Goal: Task Accomplishment & Management: Manage account settings

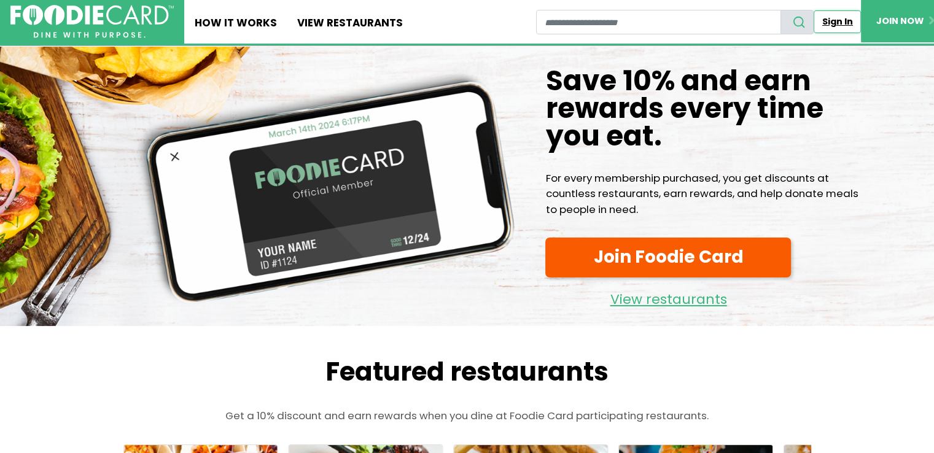
click at [829, 26] on link "Sign In" at bounding box center [836, 21] width 47 height 23
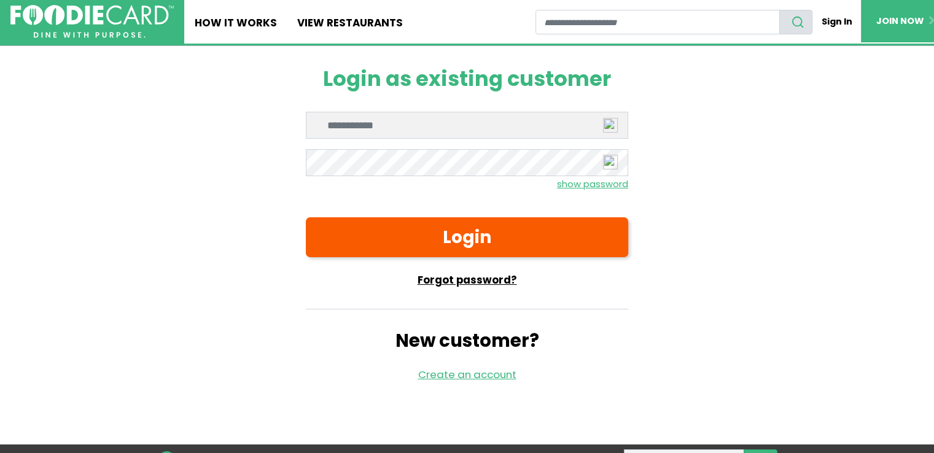
click at [501, 281] on link "Forgot password?" at bounding box center [467, 280] width 322 height 15
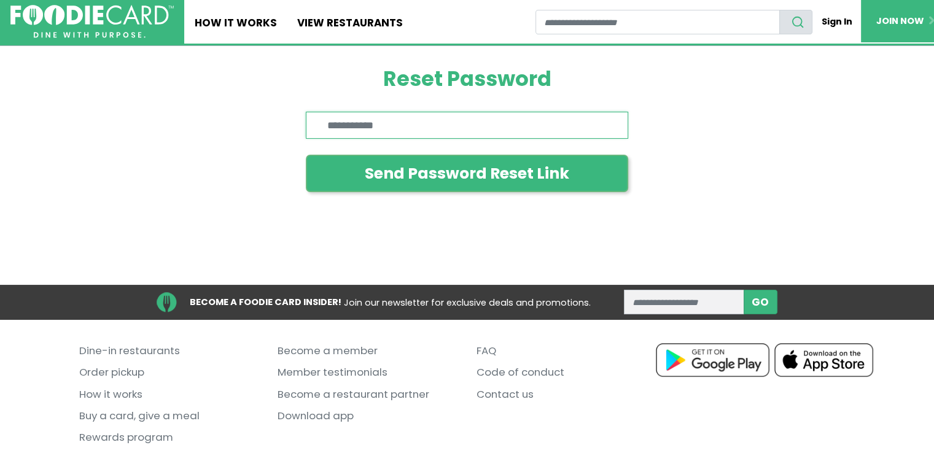
click at [426, 121] on input "Enter email" at bounding box center [467, 125] width 322 height 27
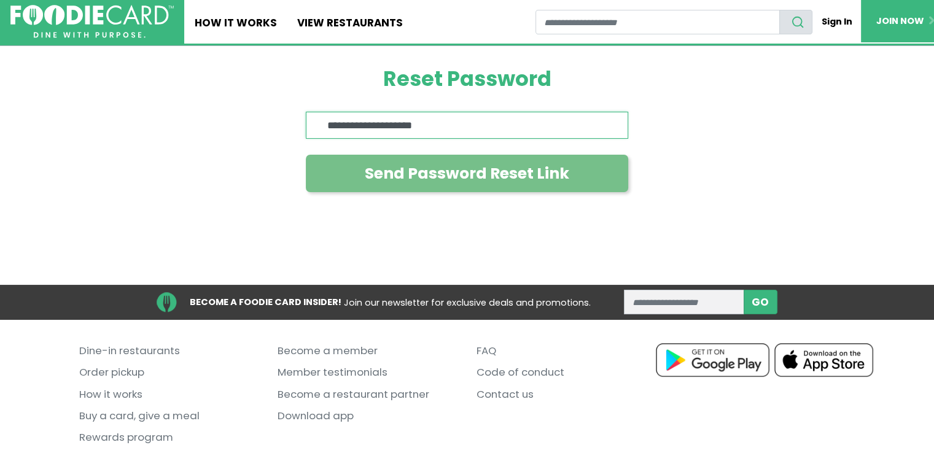
type input "**********"
click at [488, 170] on button "Send Password Reset Link" at bounding box center [467, 173] width 322 height 37
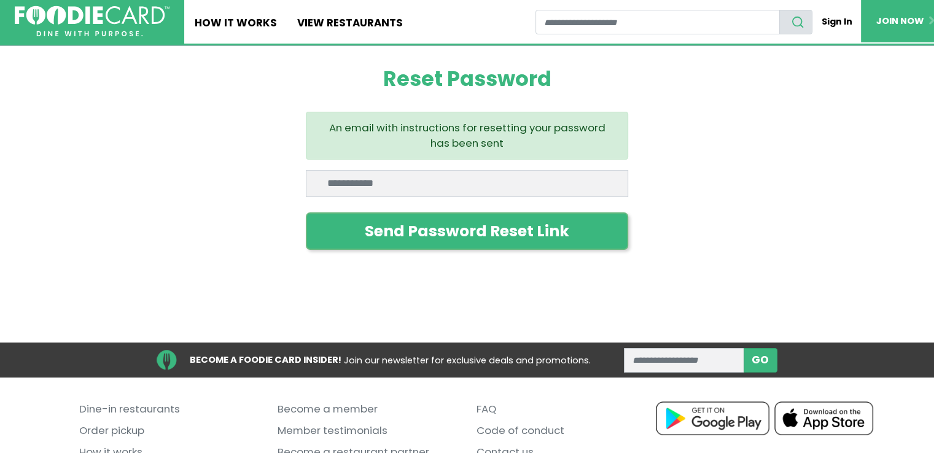
click at [81, 24] on img at bounding box center [91, 21] width 155 height 31
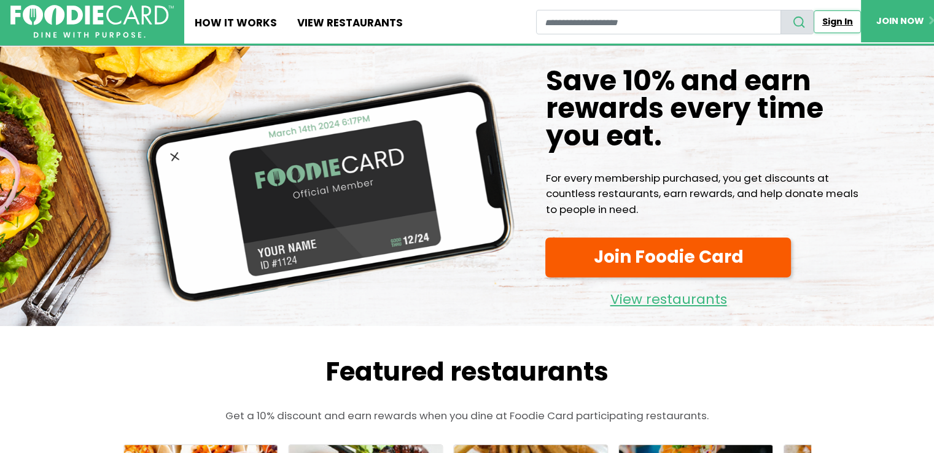
click at [837, 21] on link "Sign In" at bounding box center [836, 21] width 47 height 23
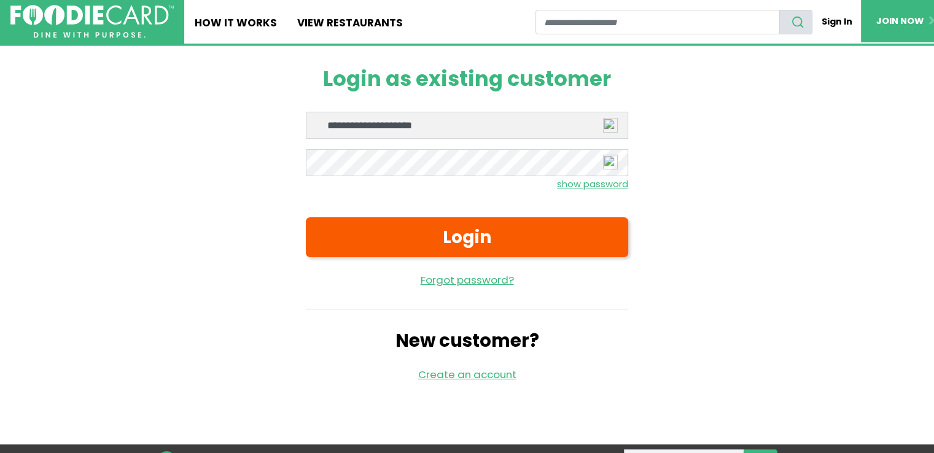
type input "**********"
click at [306, 217] on button "Login" at bounding box center [467, 236] width 322 height 39
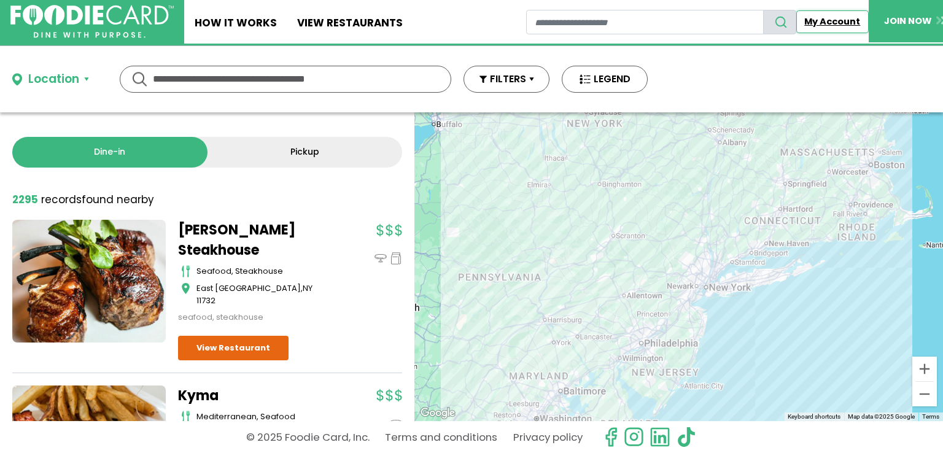
click at [818, 25] on link "My Account" at bounding box center [832, 21] width 72 height 23
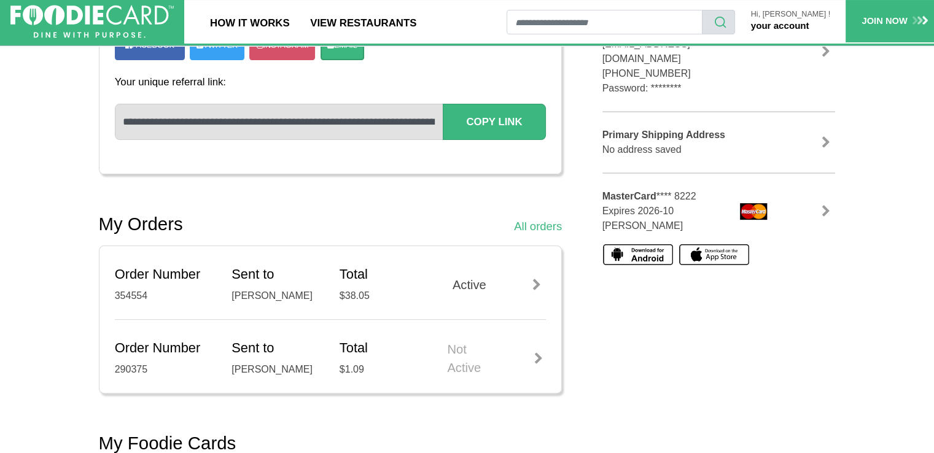
scroll to position [307, 0]
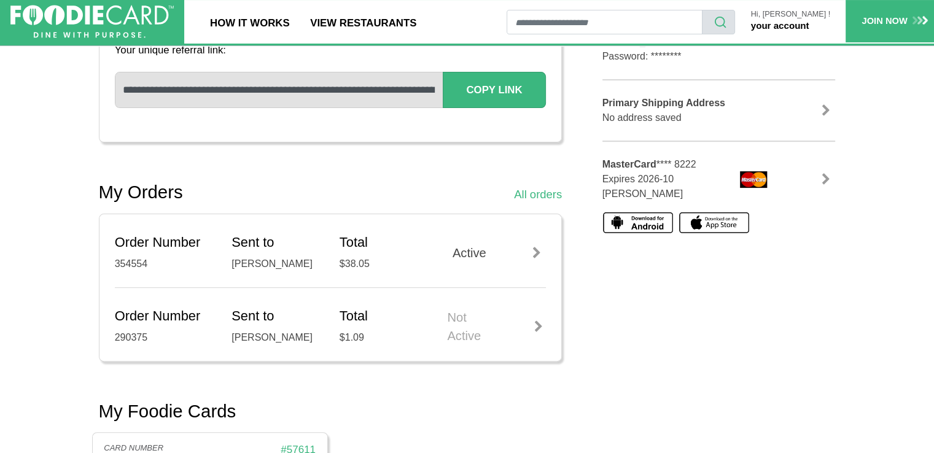
click at [536, 253] on div at bounding box center [536, 253] width 18 height 12
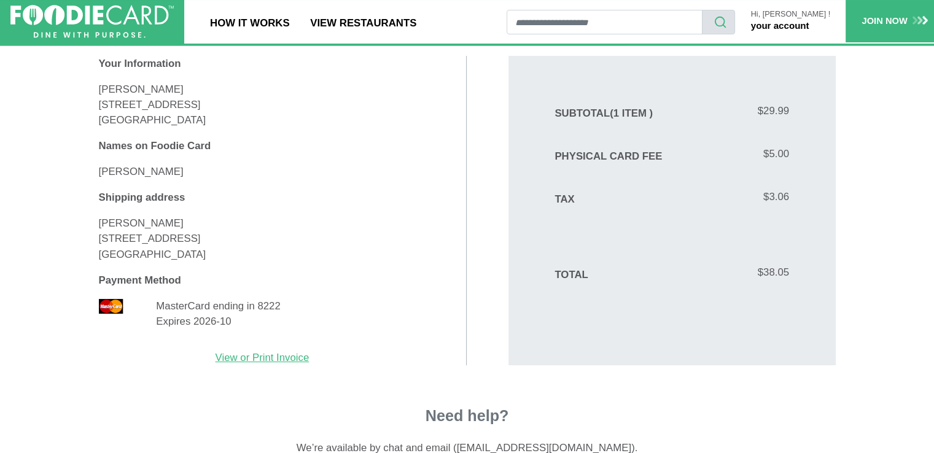
scroll to position [368, 0]
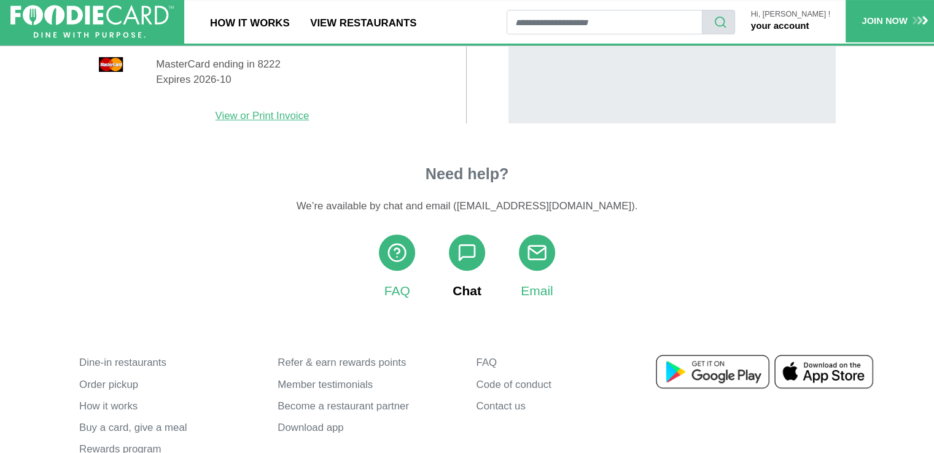
click at [463, 257] on use at bounding box center [466, 252] width 15 height 15
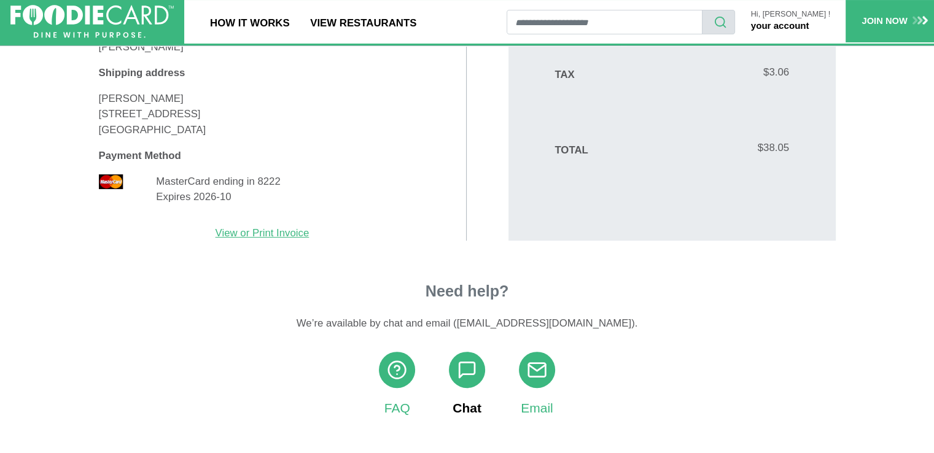
scroll to position [246, 0]
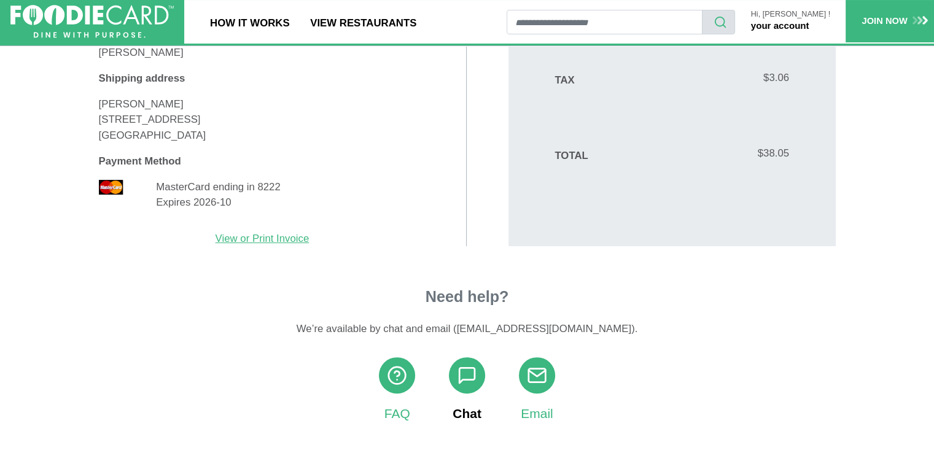
click at [463, 372] on icon at bounding box center [467, 375] width 21 height 21
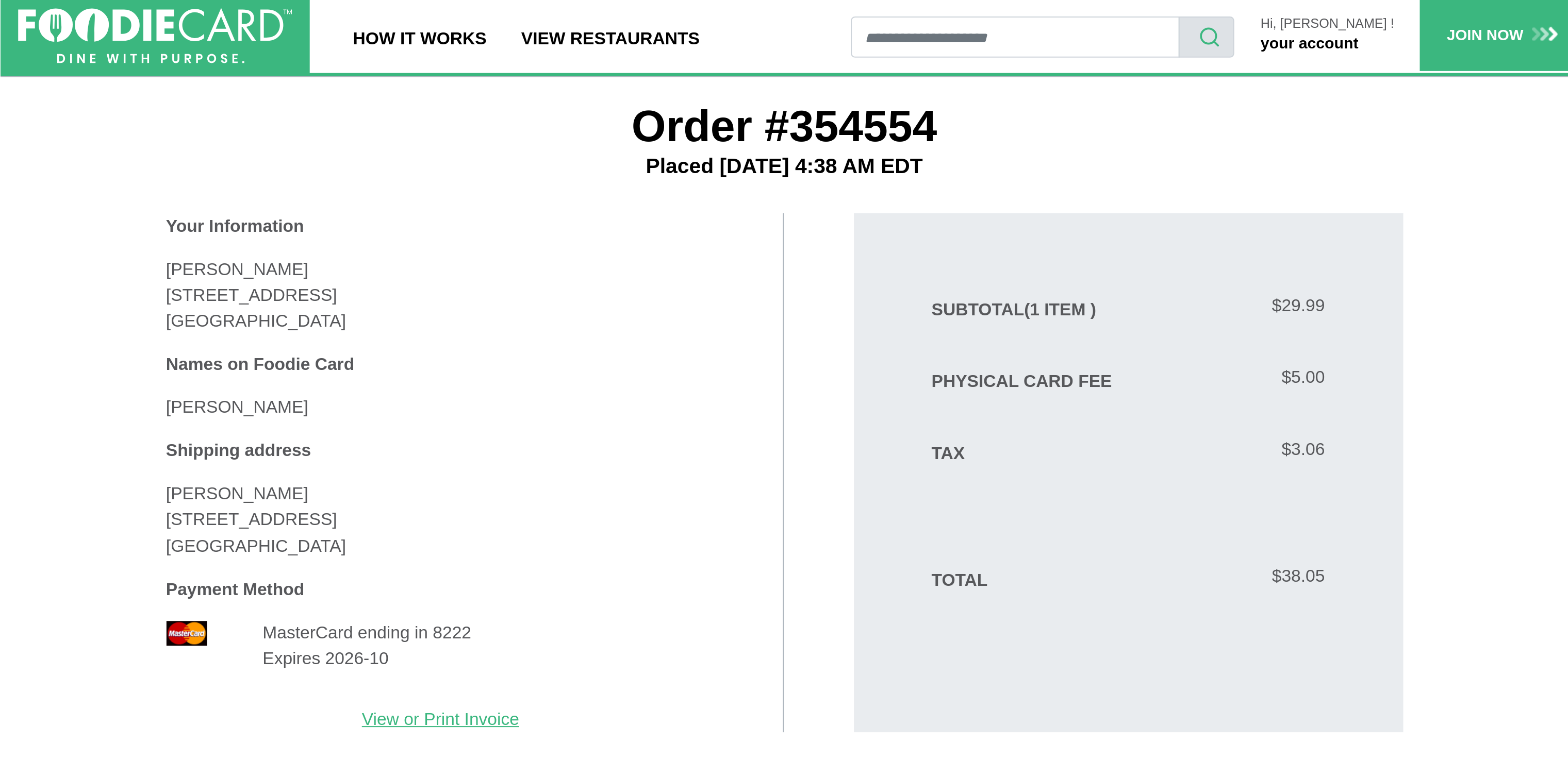
scroll to position [0, 0]
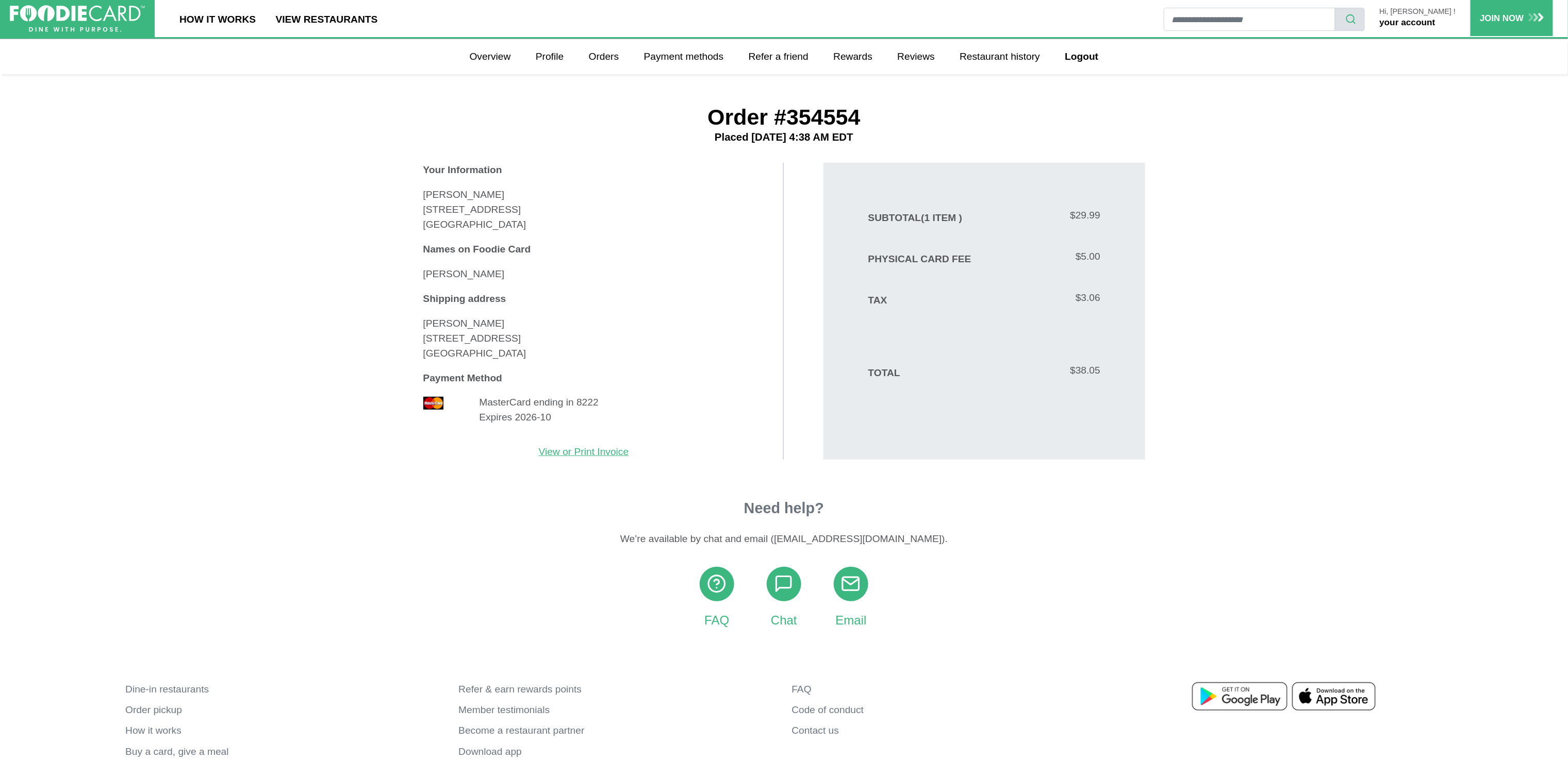
click at [784, 21] on link "your account" at bounding box center [1407, 22] width 55 height 10
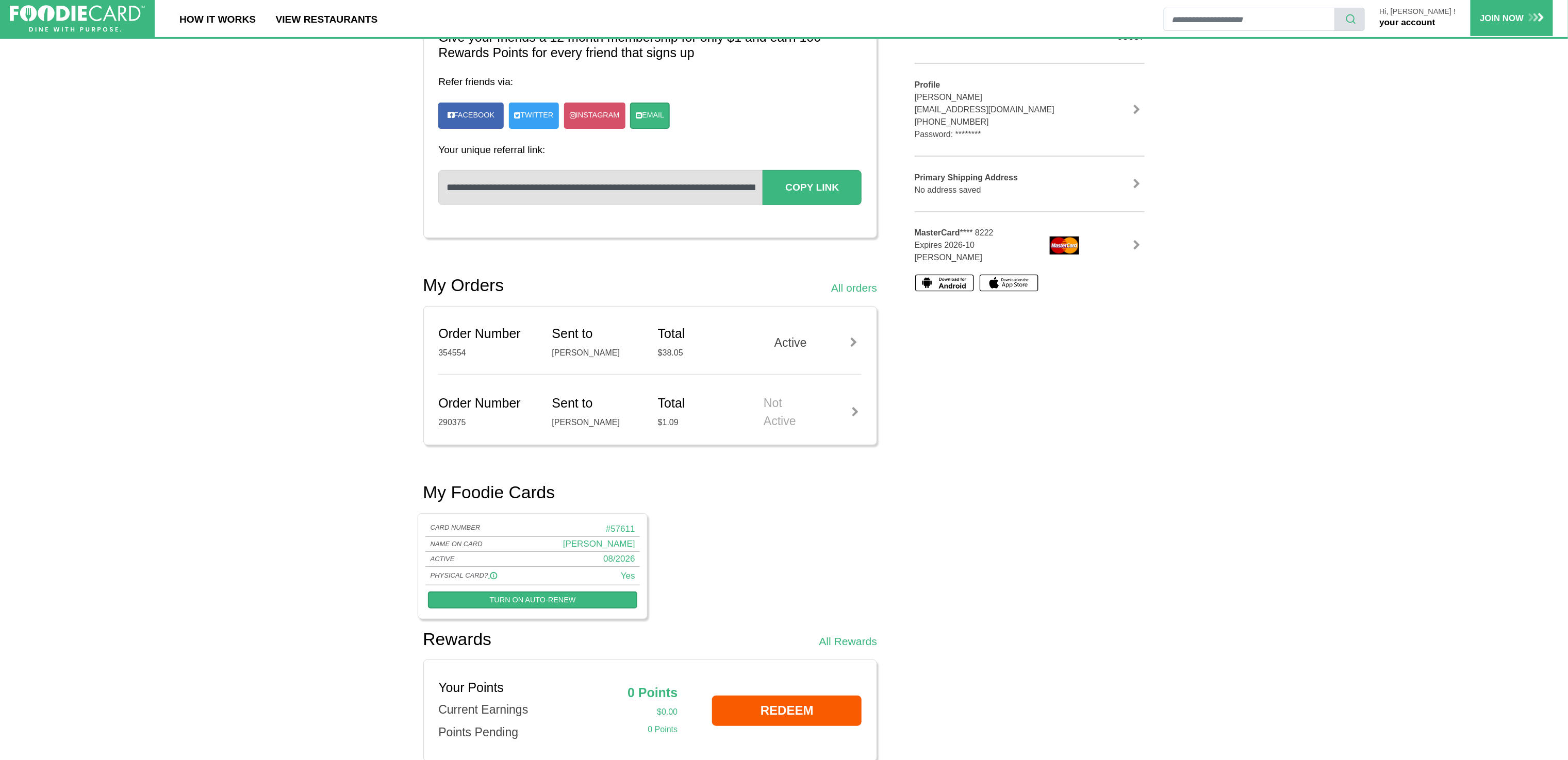
scroll to position [207, 0]
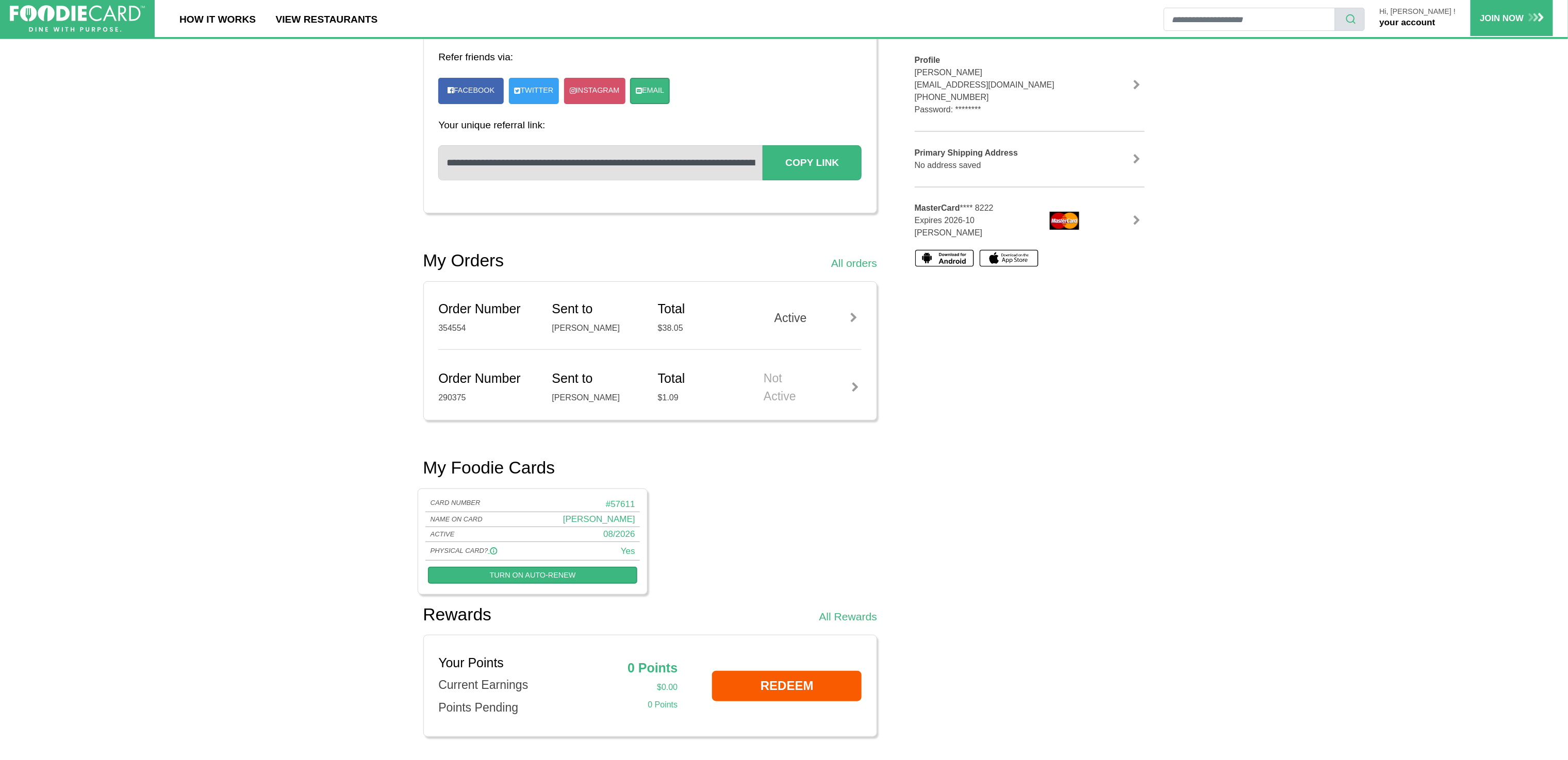
click at [854, 317] on div at bounding box center [853, 318] width 15 height 10
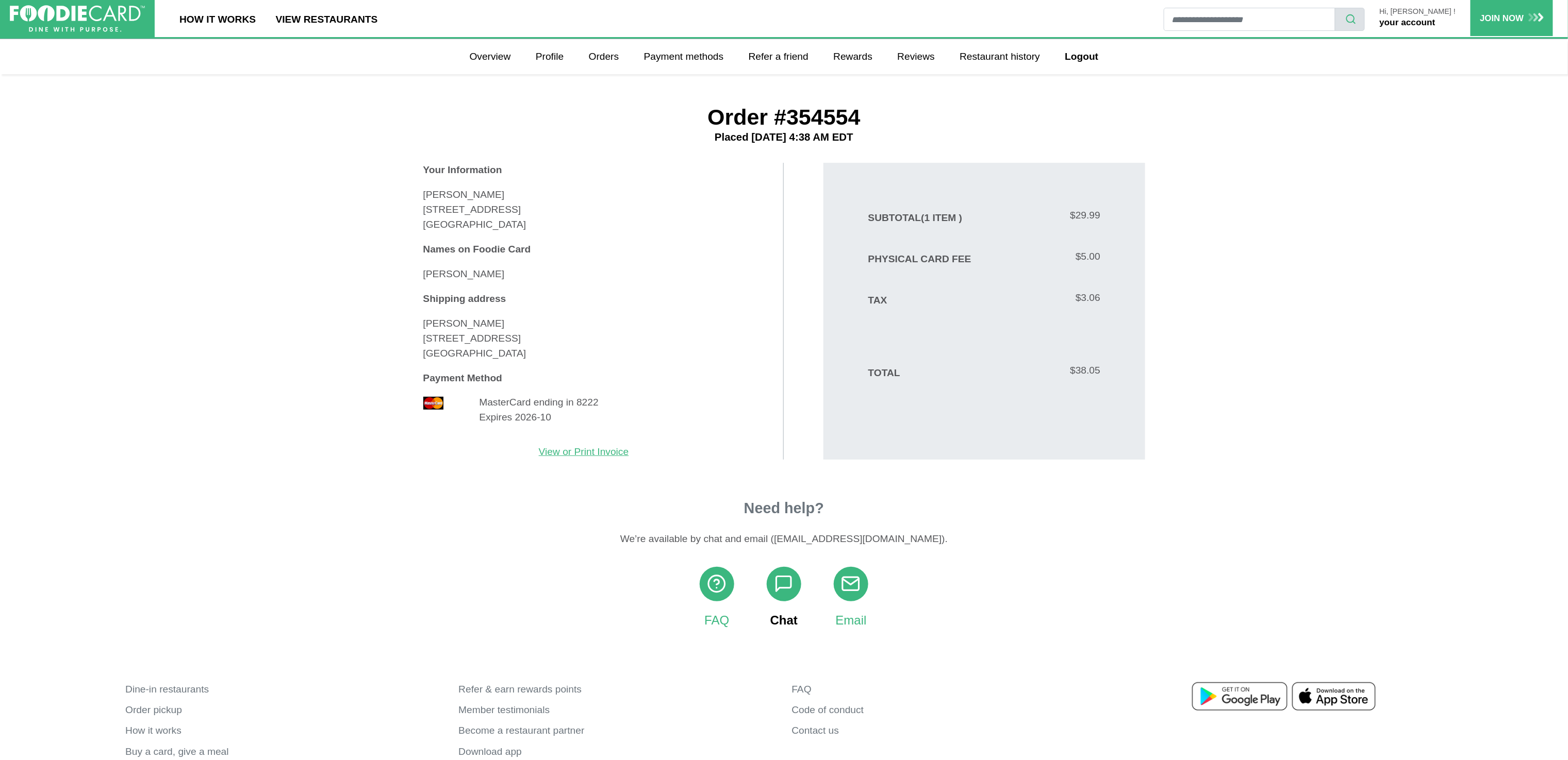
click at [768, 590] on span at bounding box center [784, 584] width 34 height 34
click at [791, 617] on link "Chat" at bounding box center [784, 598] width 34 height 63
click at [784, 589] on icon at bounding box center [783, 584] width 19 height 19
click at [711, 587] on icon at bounding box center [716, 584] width 19 height 19
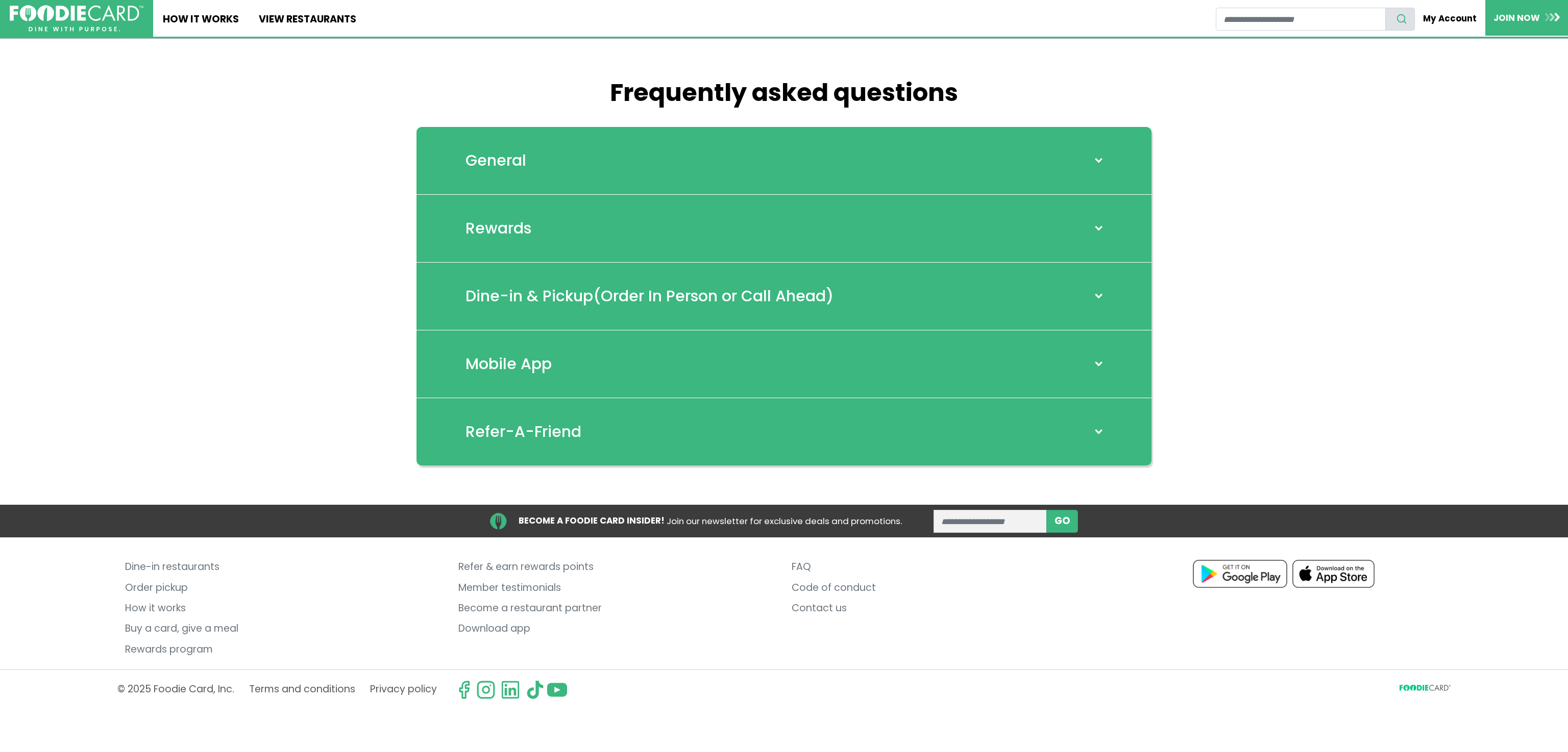
click at [504, 160] on h2 "General" at bounding box center [496, 160] width 61 height 18
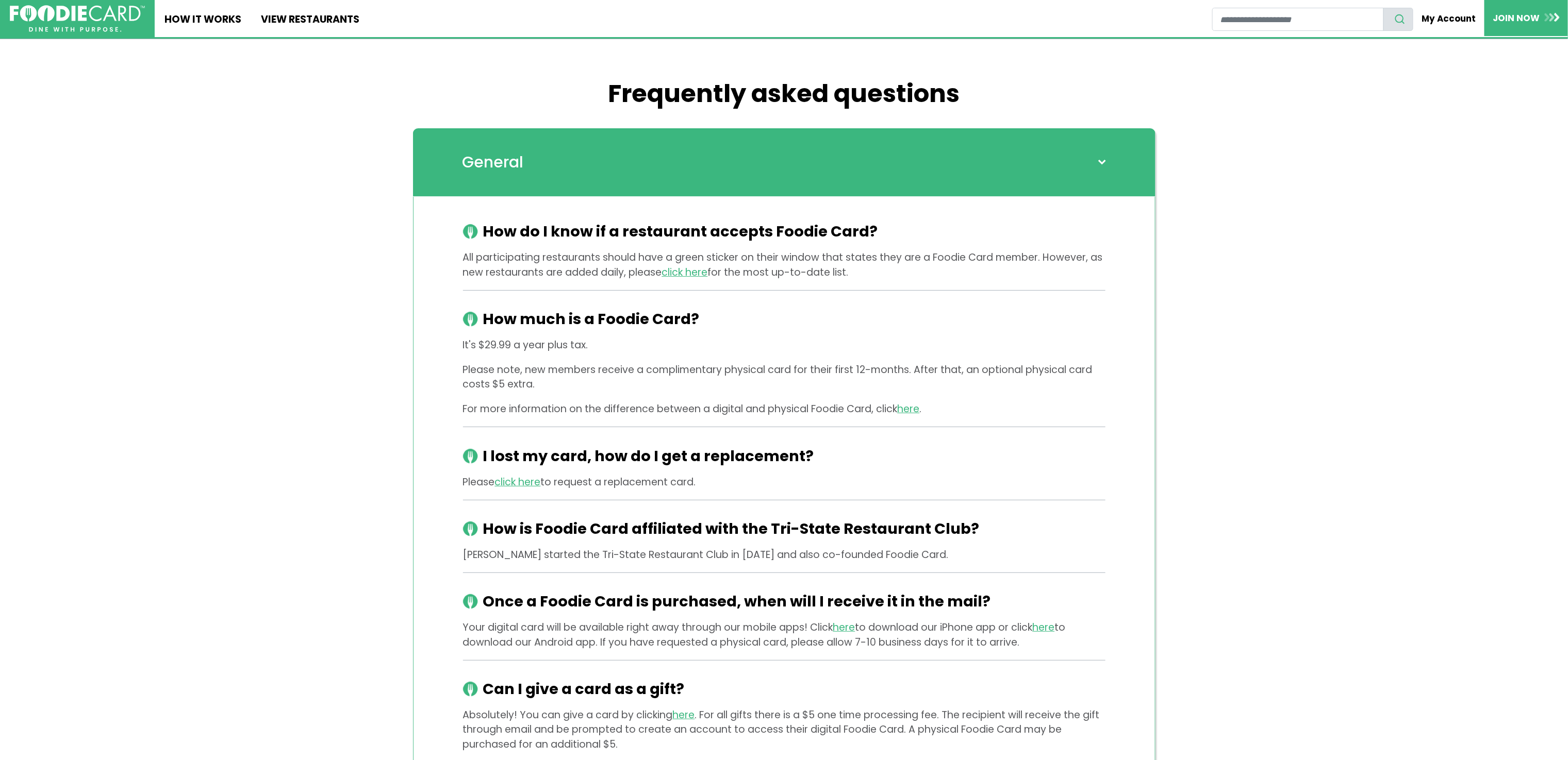
click at [511, 166] on h2 "General" at bounding box center [493, 162] width 61 height 18
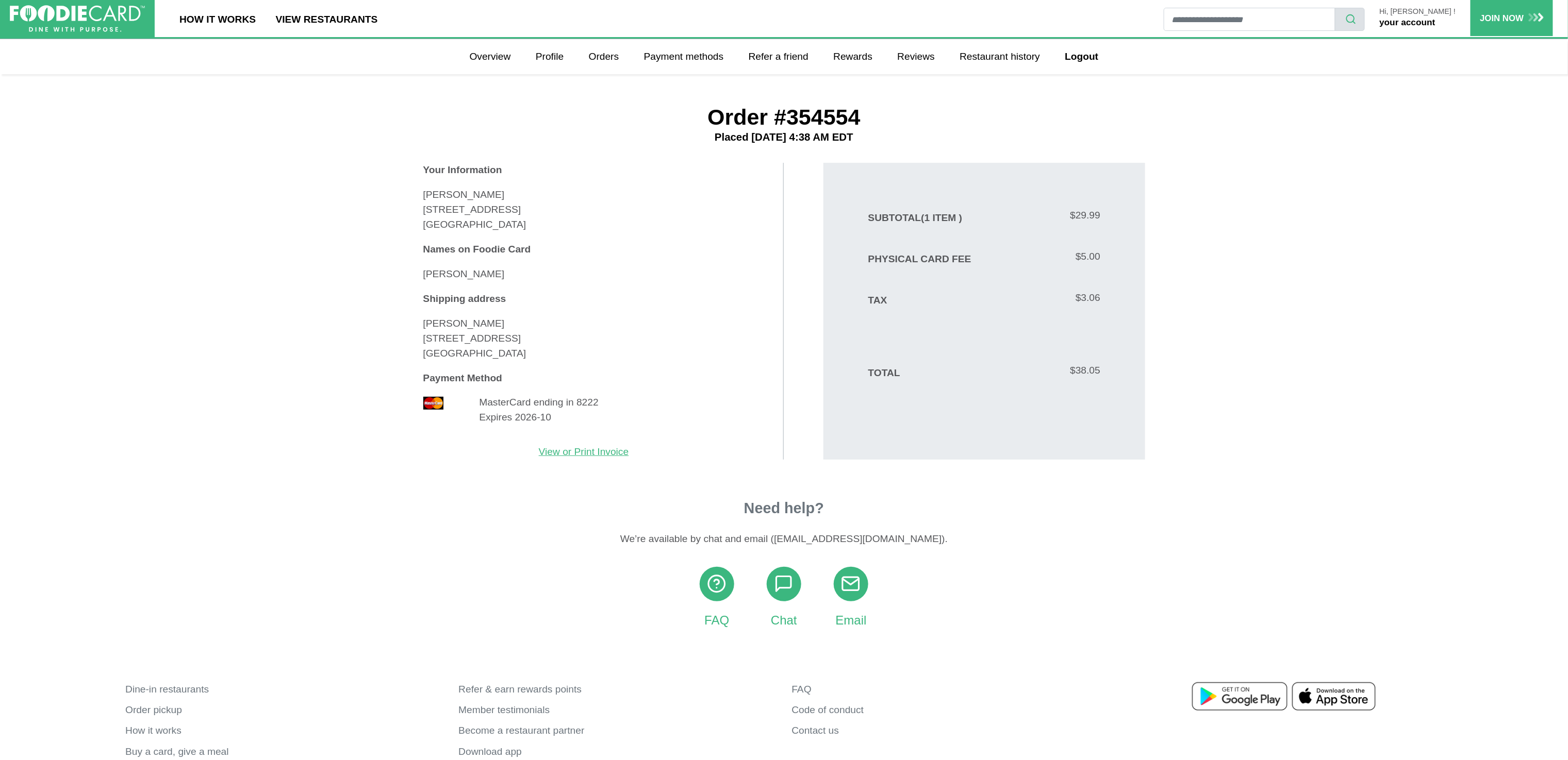
click at [438, 397] on img at bounding box center [433, 403] width 21 height 13
click at [538, 57] on link "Profile" at bounding box center [549, 56] width 48 height 24
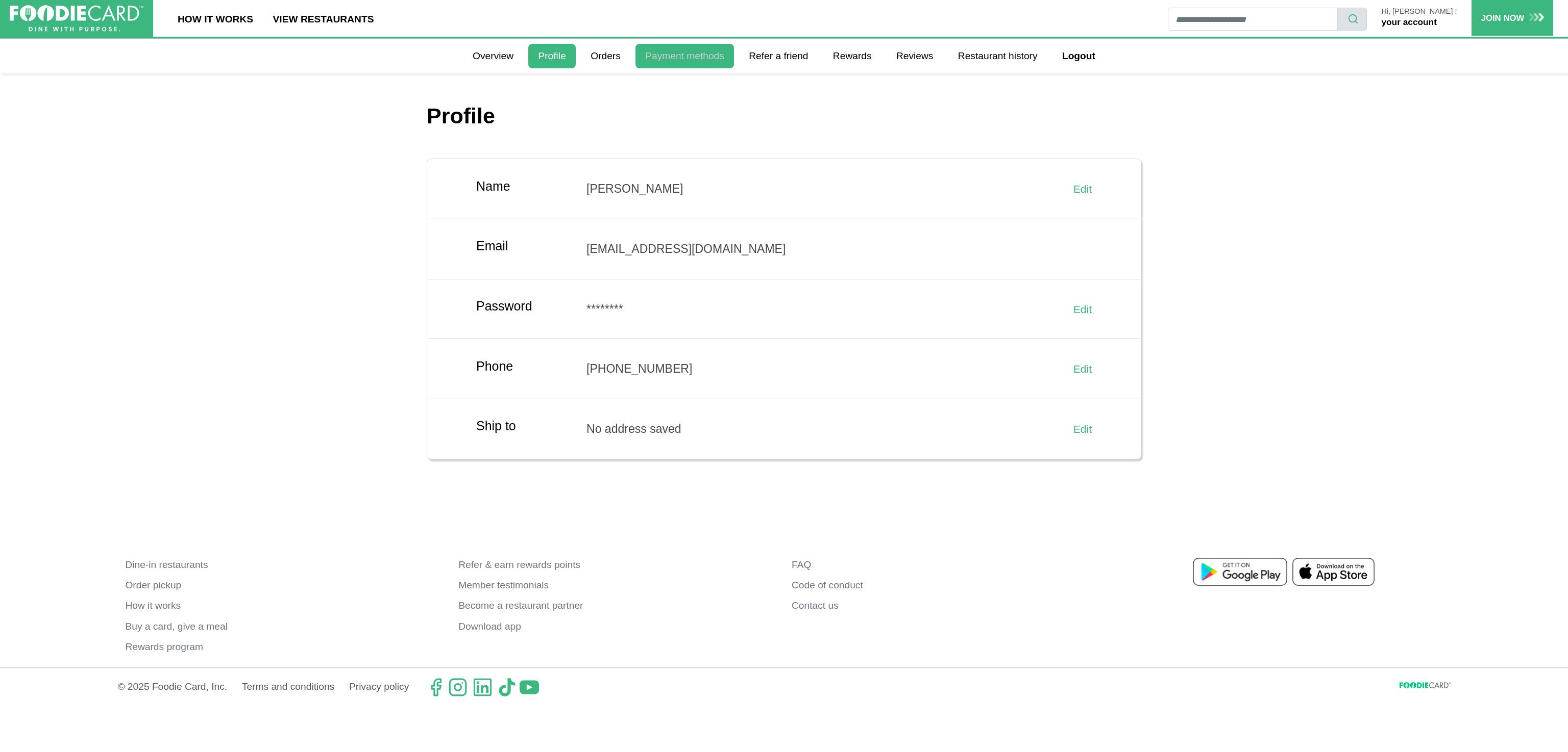
click at [698, 55] on link "Payment methods" at bounding box center [684, 56] width 98 height 24
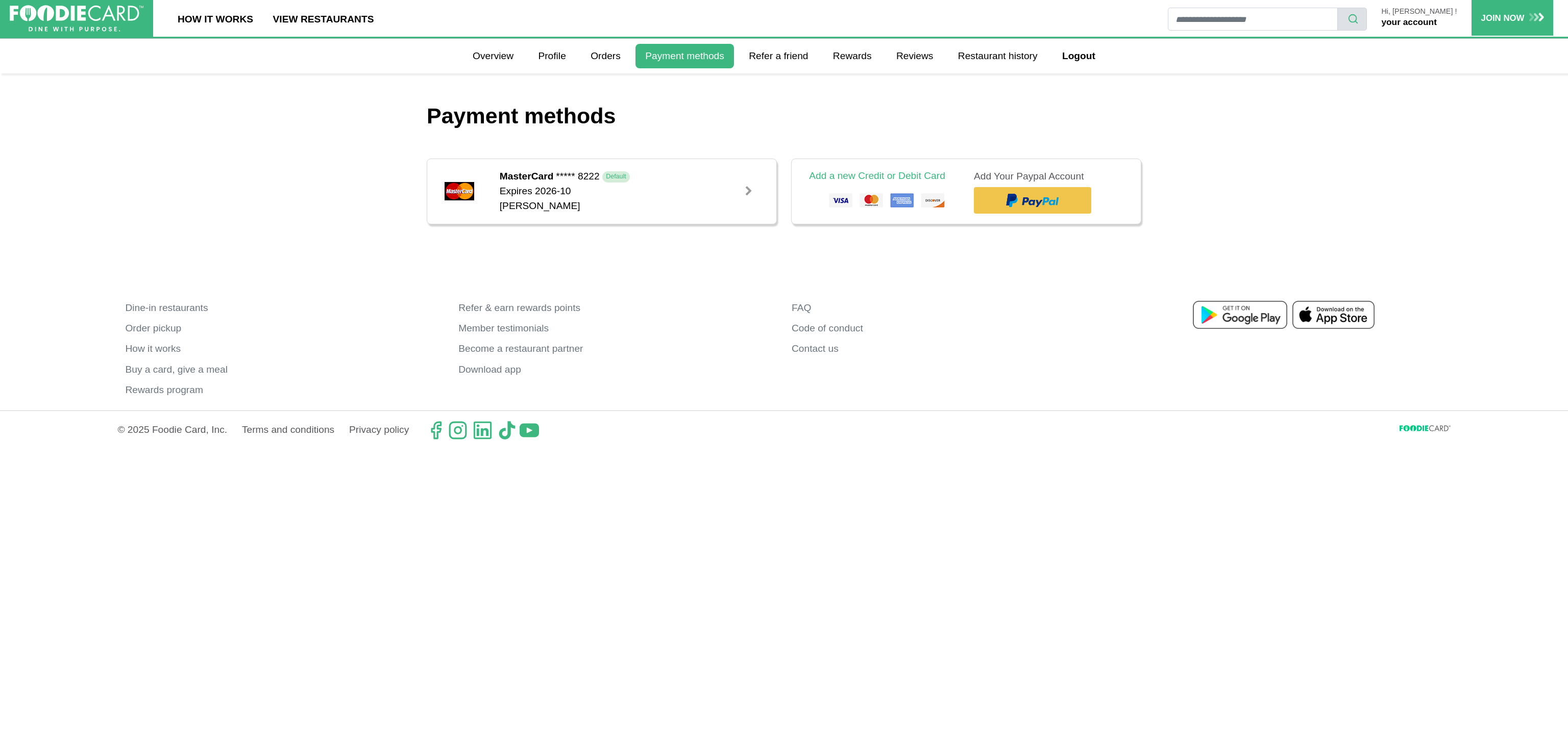
click at [739, 193] on link at bounding box center [749, 192] width 20 height 20
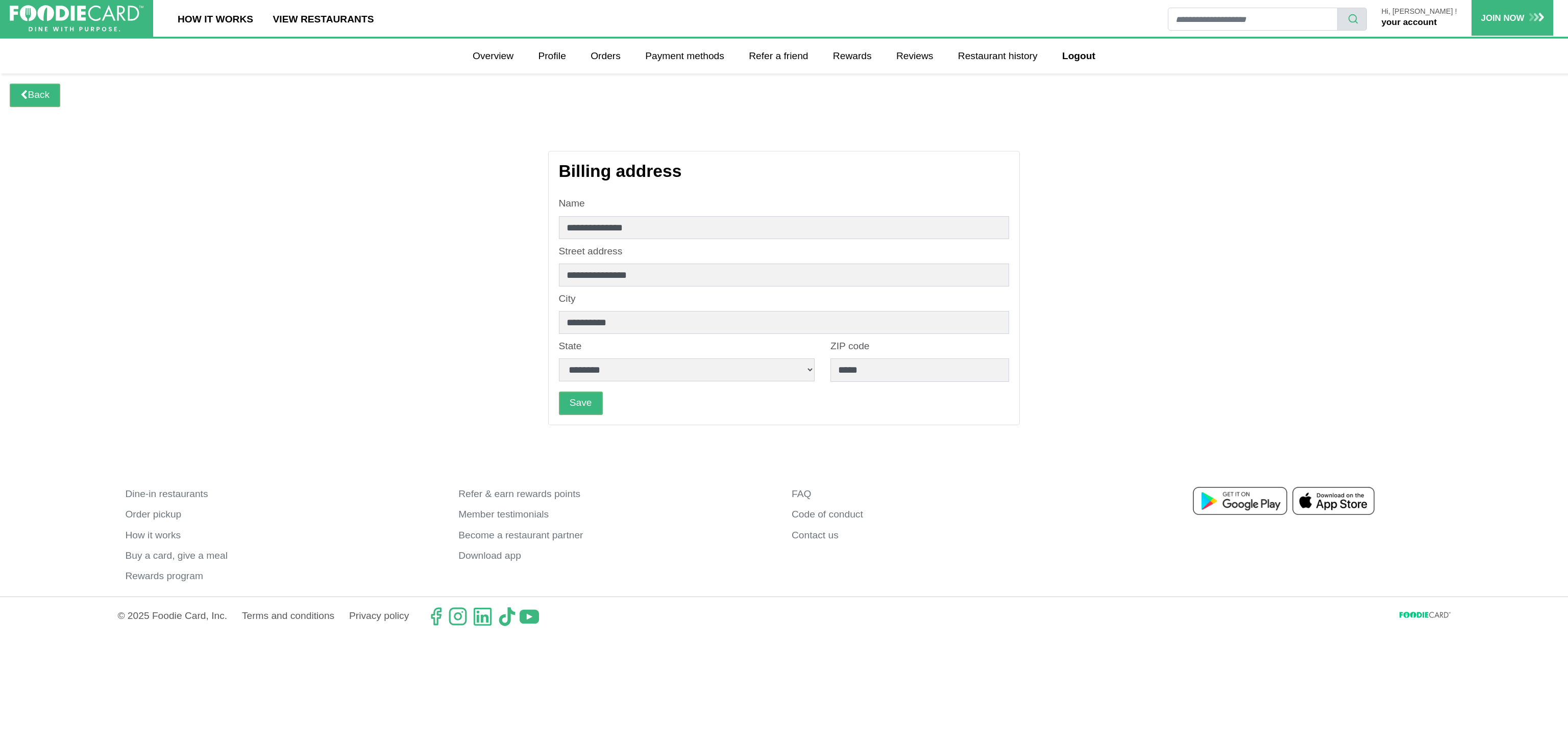
click at [1423, 15] on div "Hi, [PERSON_NAME] ! your account" at bounding box center [1419, 18] width 105 height 22
click at [826, 534] on link "Contact us" at bounding box center [950, 535] width 318 height 21
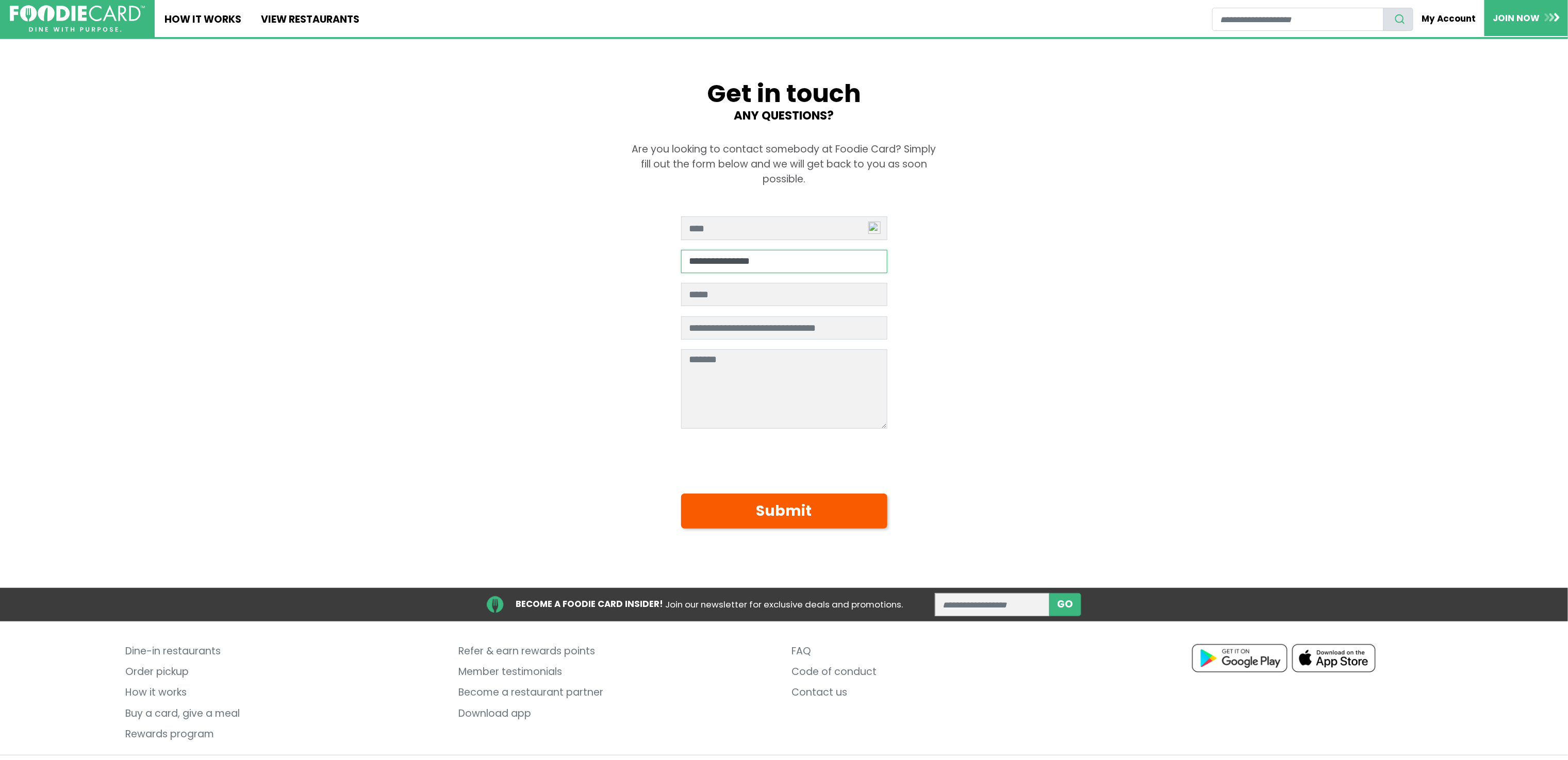
click at [875, 263] on select "**********" at bounding box center [784, 262] width 207 height 24
select select "**********"
click at [681, 250] on select "**********" at bounding box center [784, 262] width 207 height 24
